Goal: Task Accomplishment & Management: Manage account settings

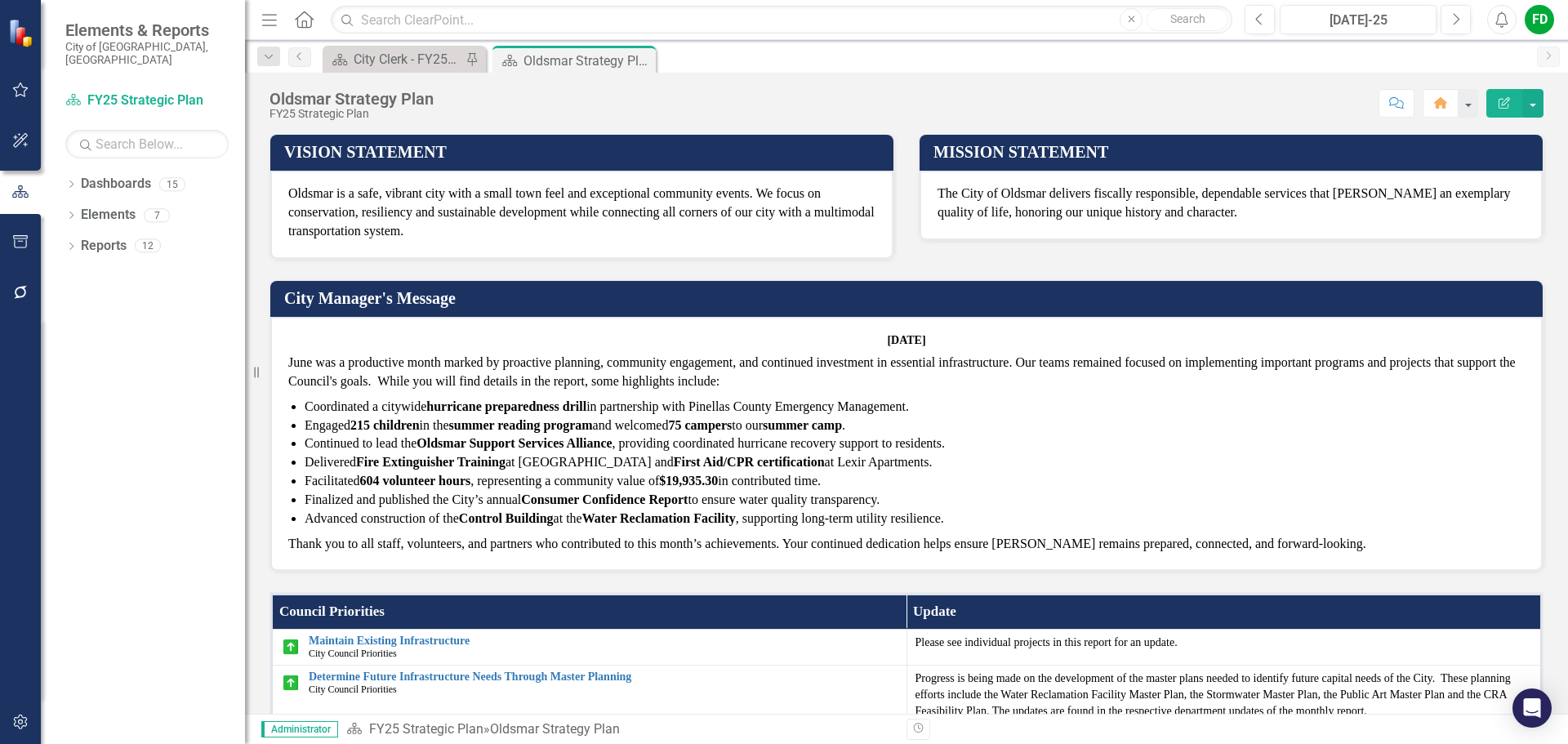
click at [889, 352] on span "[DATE] June was a productive month marked by proactive planning, community enga…" at bounding box center [906, 444] width 1236 height 219
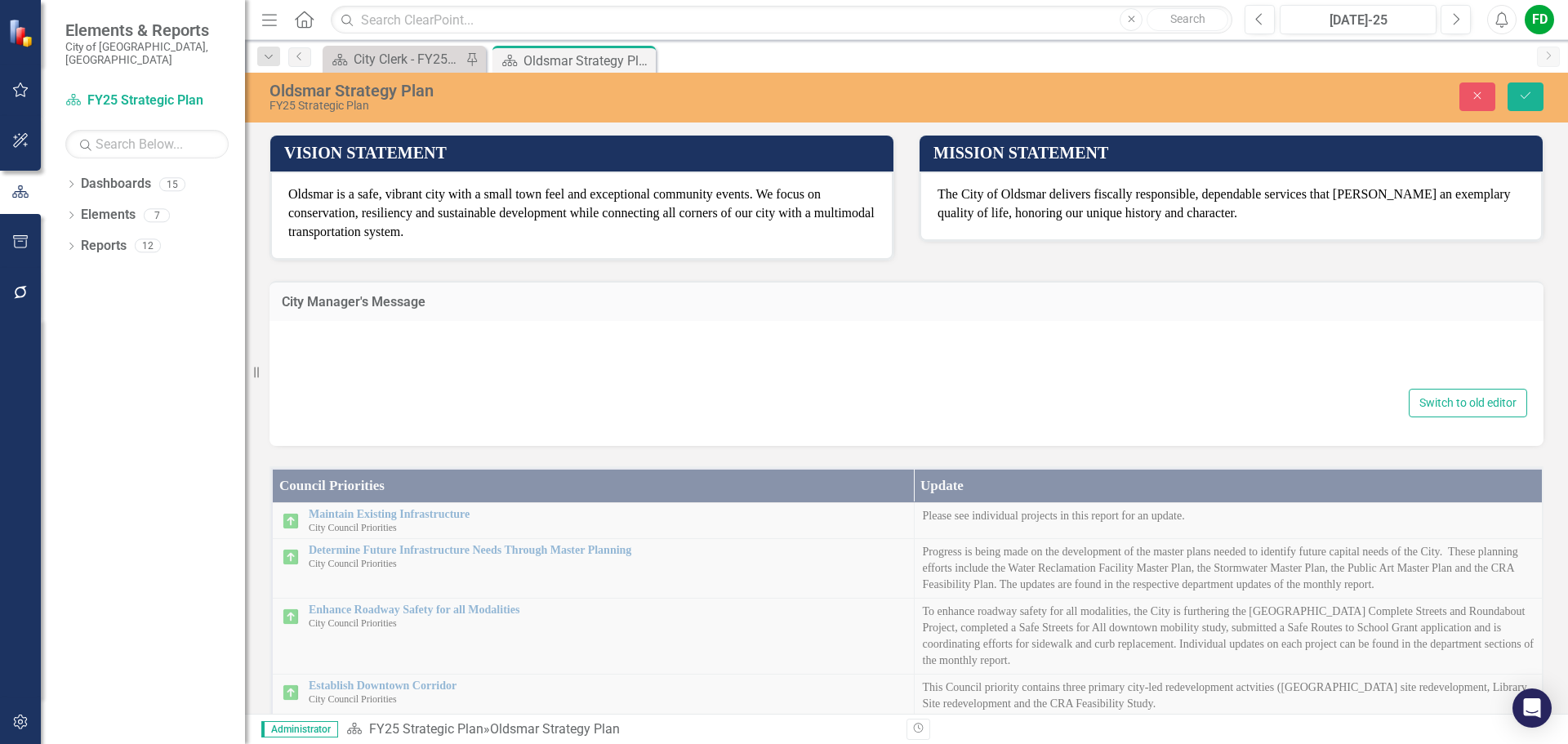
type textarea "<h6 style="text-align: center;"><strong>[DATE]</strong></h6> <p data-start="235…"
